Goal: Navigation & Orientation: Find specific page/section

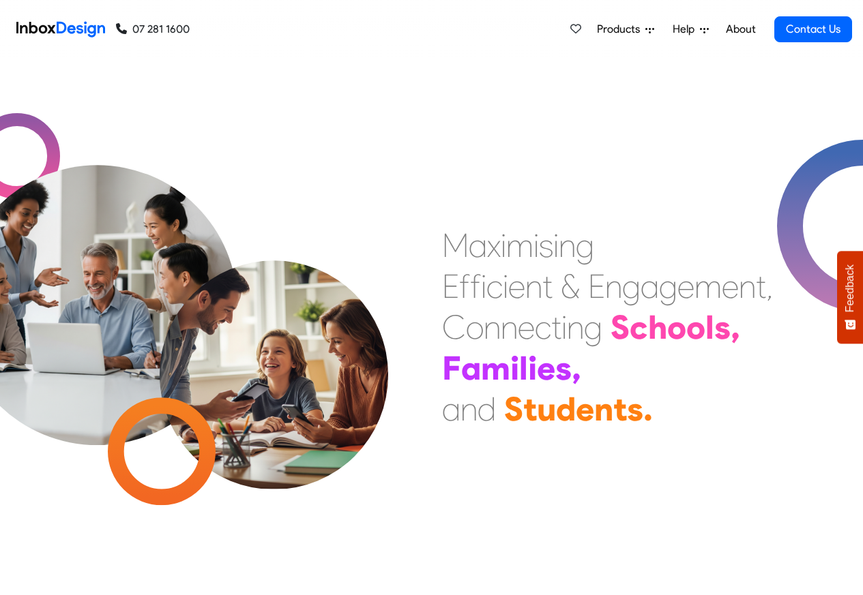
click at [739, 29] on link "About" at bounding box center [741, 29] width 38 height 27
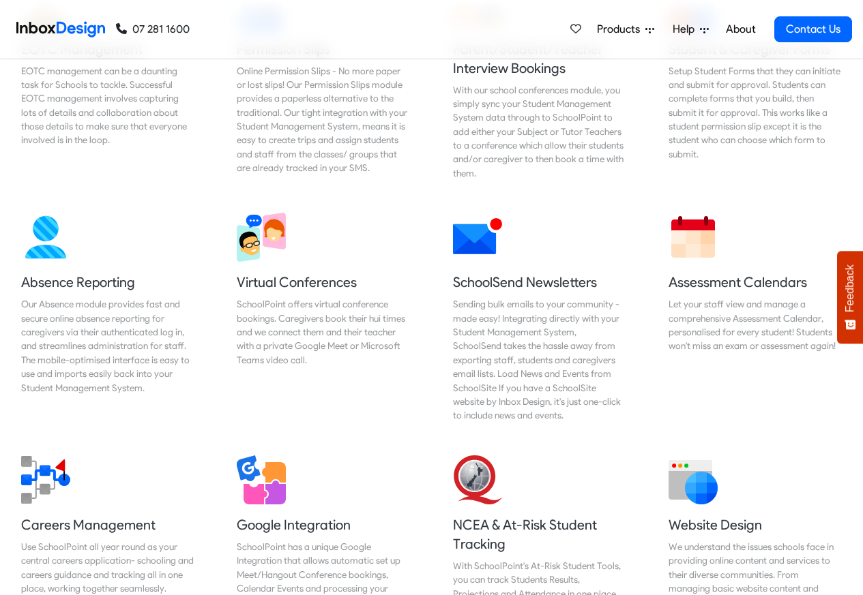
scroll to position [982, 0]
